Goal: Task Accomplishment & Management: Manage account settings

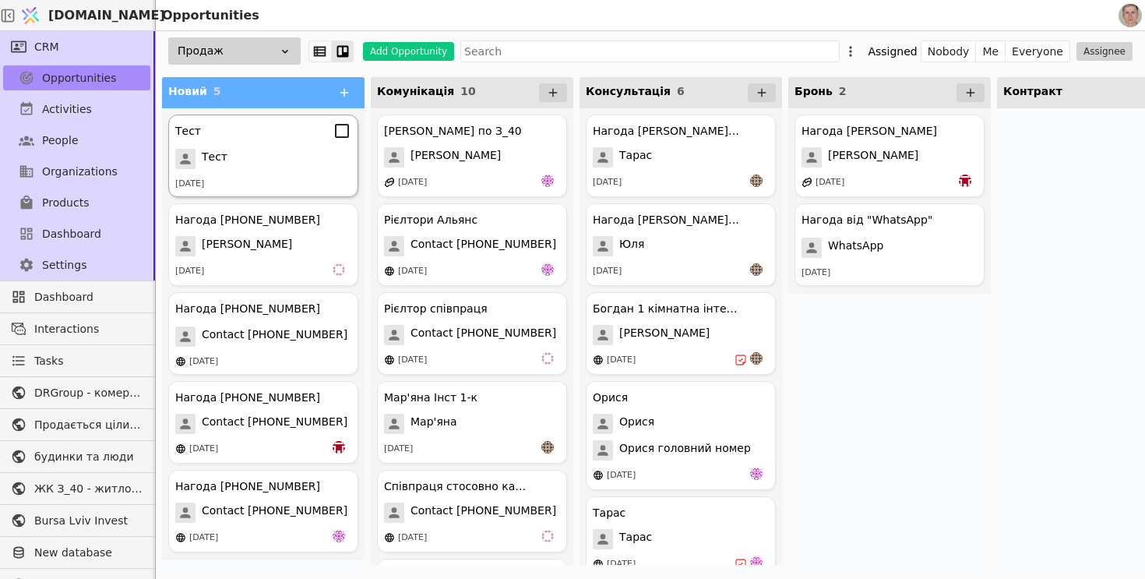
click at [272, 163] on div "Тест" at bounding box center [263, 159] width 176 height 20
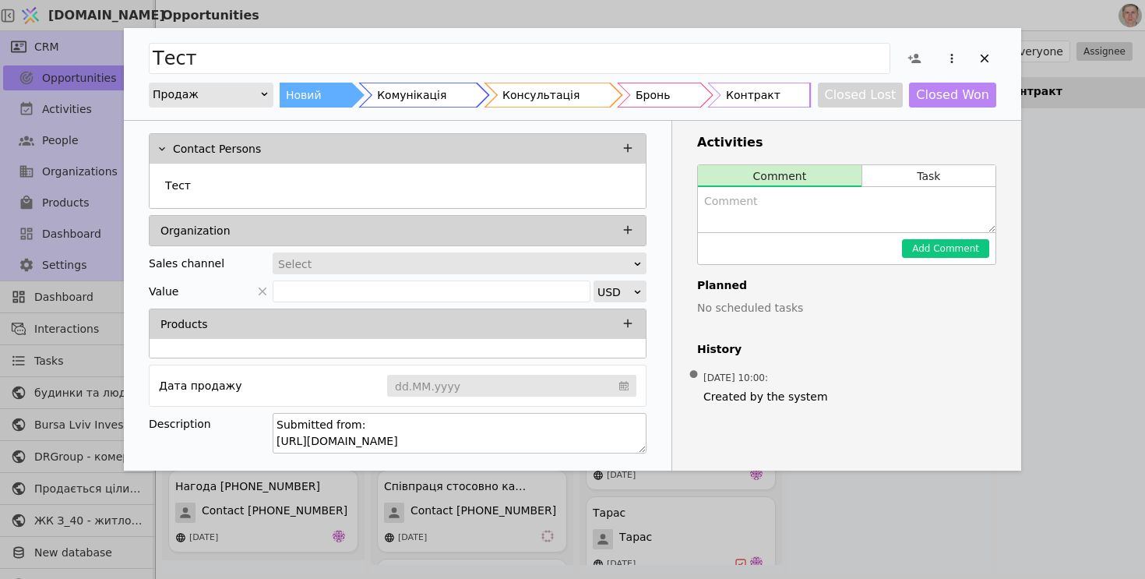
click at [525, 438] on textarea "Submitted from: [URL][DOMAIN_NAME]" at bounding box center [460, 433] width 374 height 40
click at [946, 57] on icon "Add Opportunity" at bounding box center [952, 58] width 14 height 14
click at [875, 107] on div "Delete" at bounding box center [869, 109] width 179 height 22
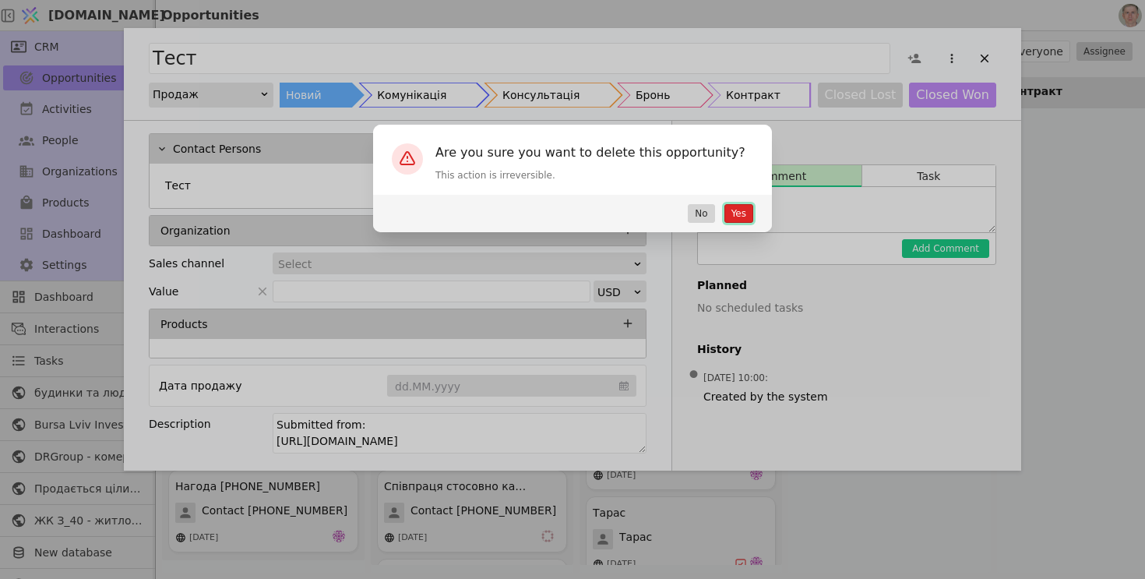
click at [734, 209] on button "Yes" at bounding box center [738, 213] width 29 height 19
